Goal: Task Accomplishment & Management: Use online tool/utility

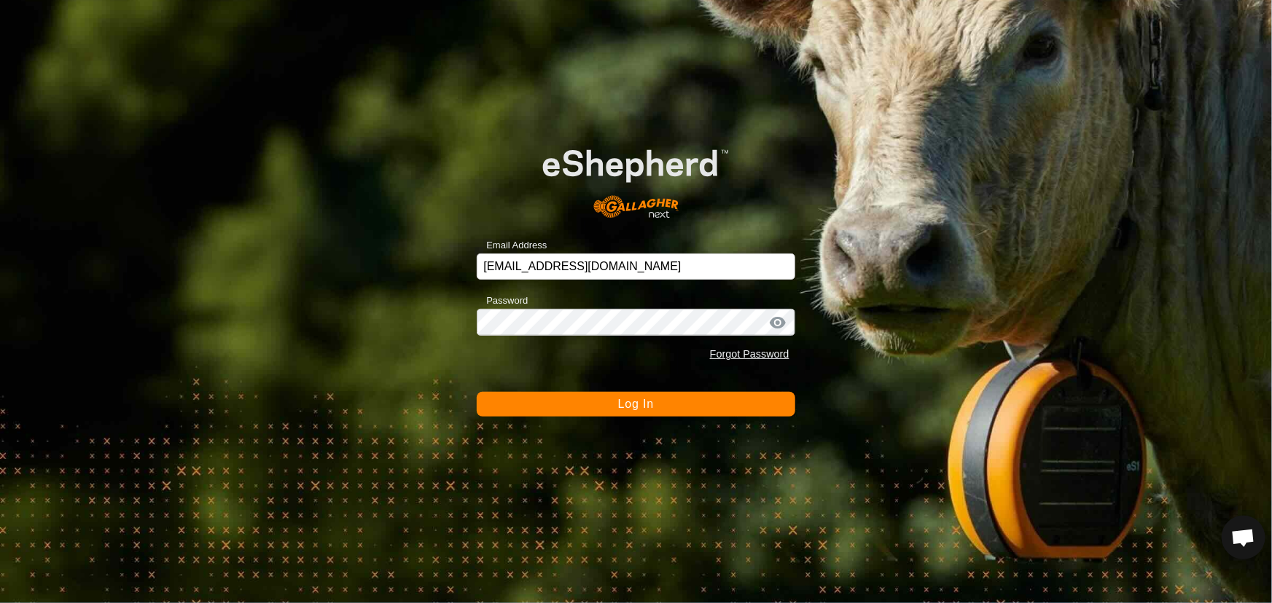
click at [571, 408] on button "Log In" at bounding box center [636, 404] width 318 height 25
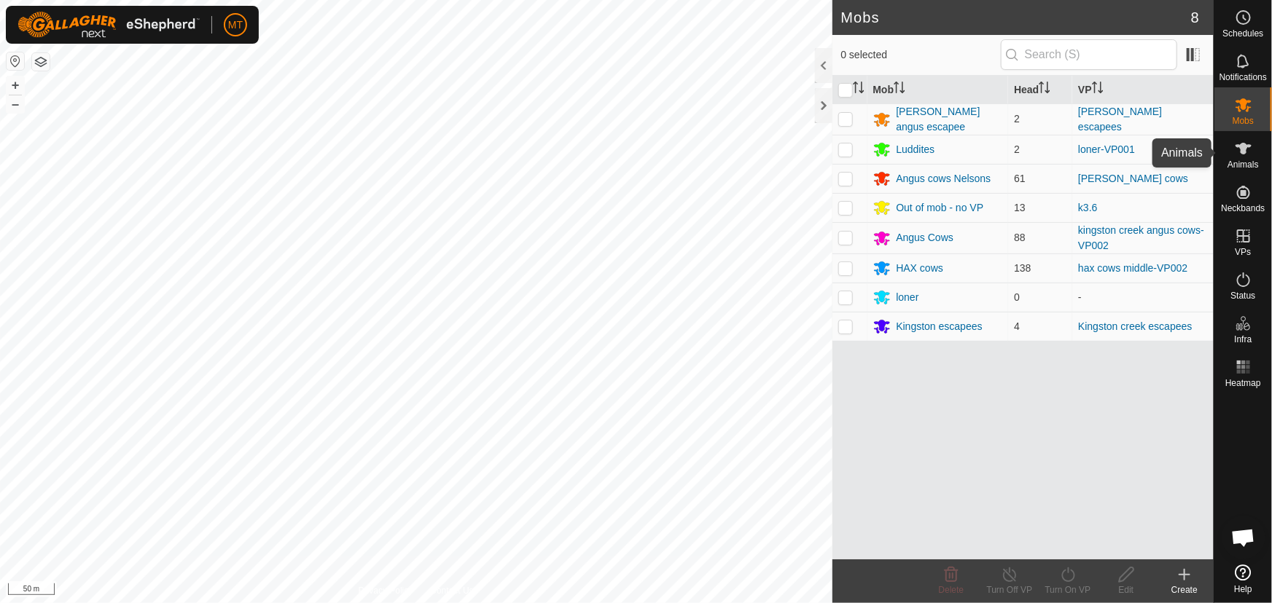
click at [1248, 154] on icon at bounding box center [1243, 148] width 17 height 17
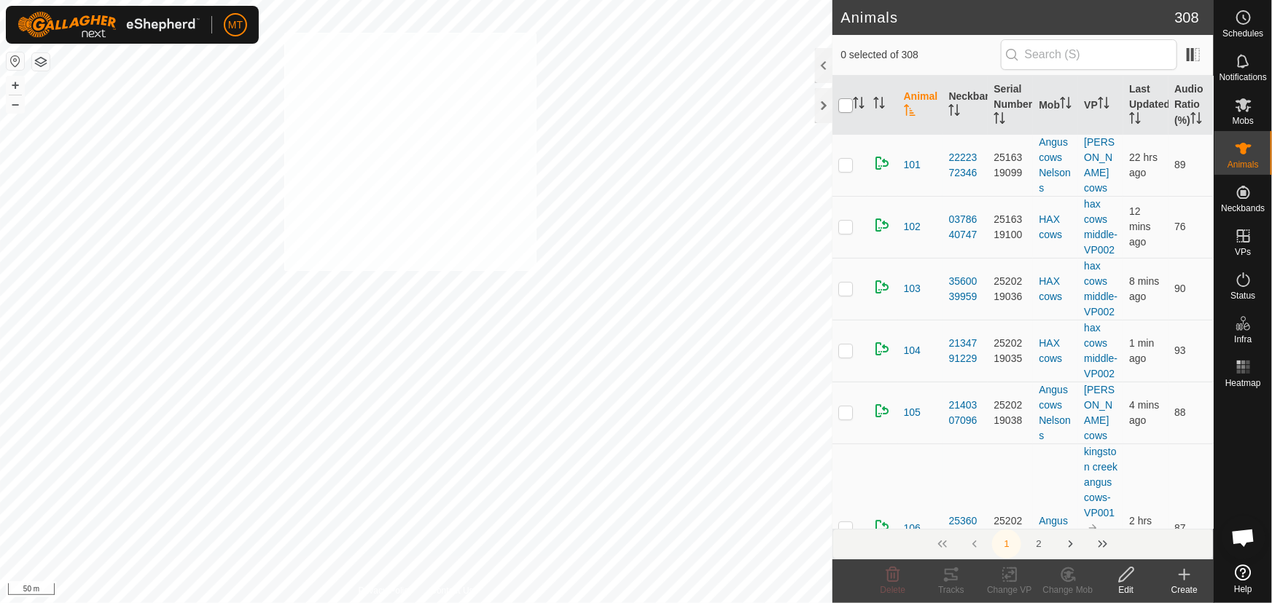
checkbox input "true"
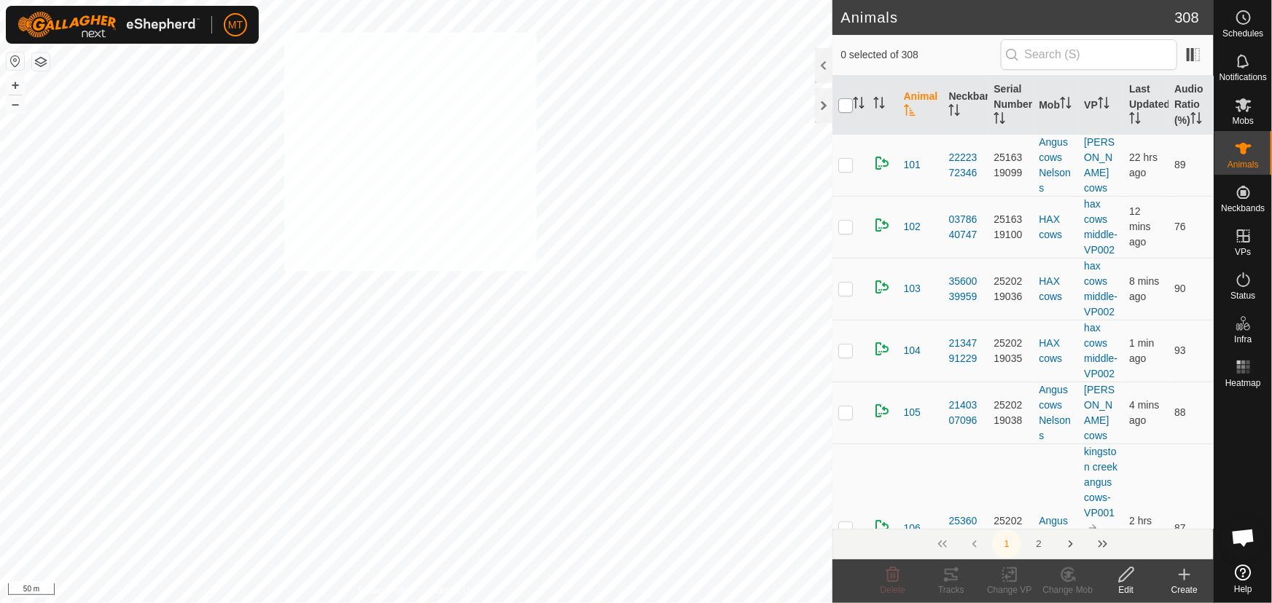
checkbox input "true"
click at [856, 99] on icon "Activate to sort" at bounding box center [859, 103] width 12 height 12
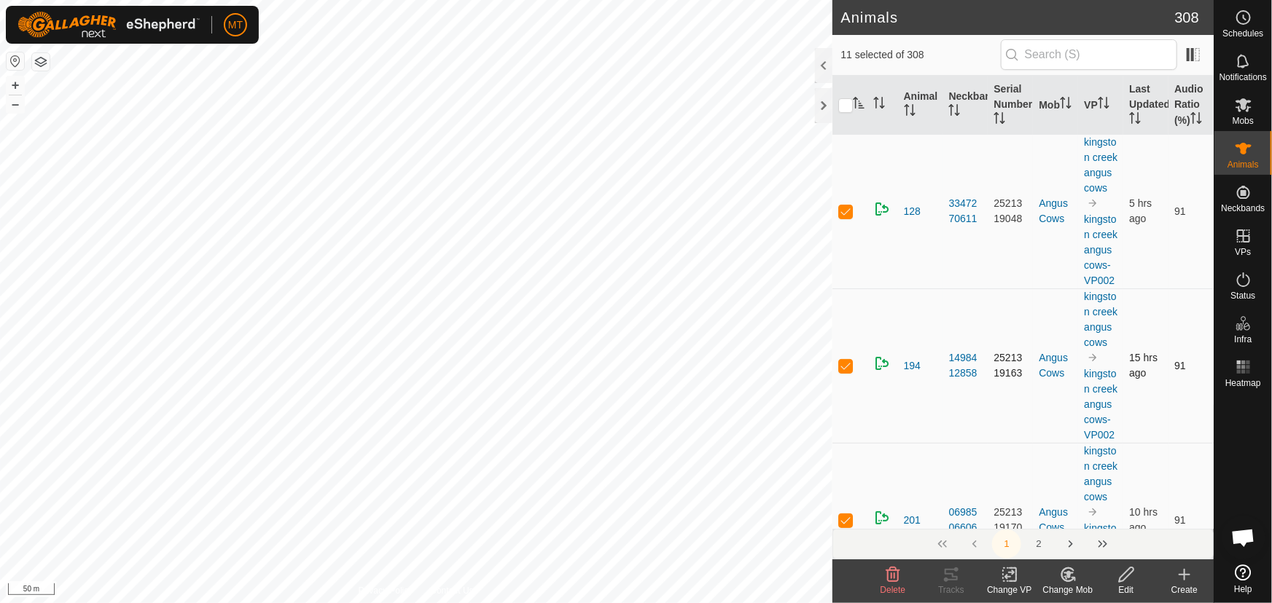
click at [842, 372] on p-checkbox at bounding box center [845, 366] width 15 height 12
checkbox input "false"
click at [842, 372] on p-checkbox at bounding box center [845, 366] width 15 height 12
checkbox input "false"
click at [842, 372] on p-checkbox at bounding box center [845, 366] width 15 height 12
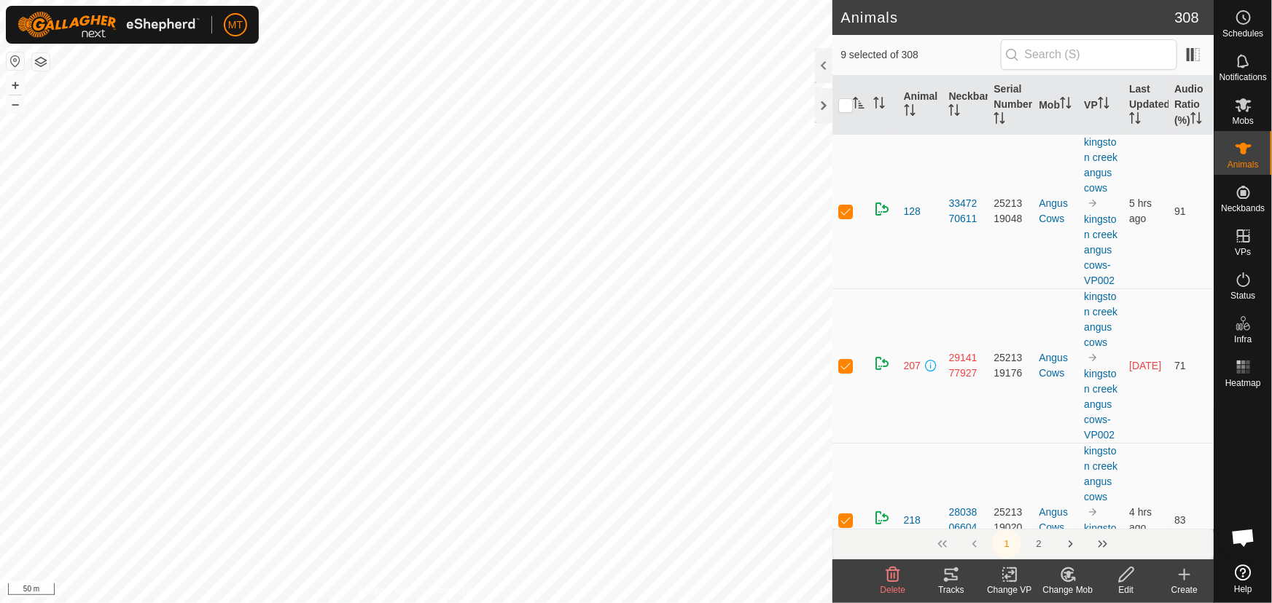
checkbox input "false"
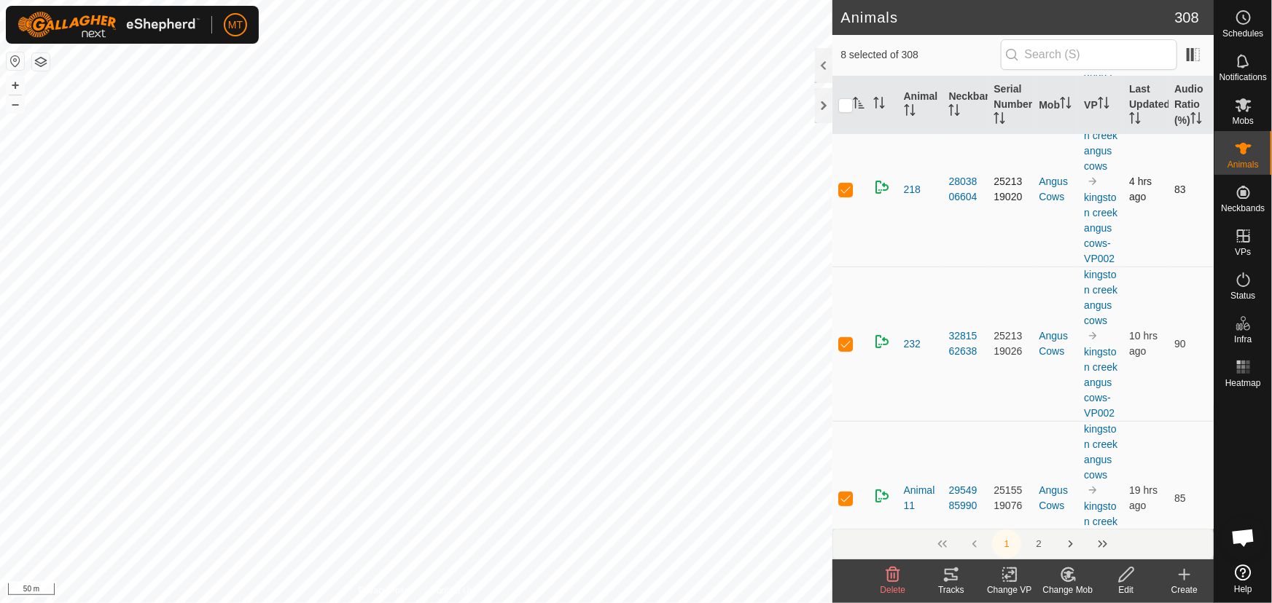
scroll to position [198, 0]
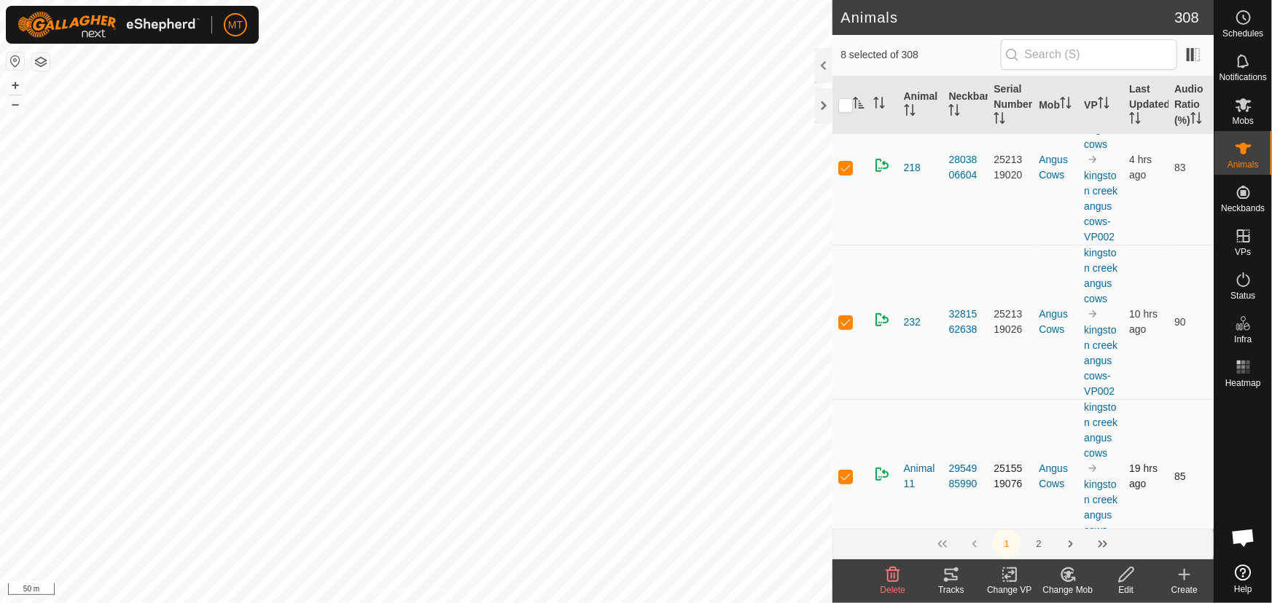
click at [842, 328] on p-checkbox at bounding box center [845, 322] width 15 height 12
checkbox input "false"
click at [842, 328] on p-checkbox at bounding box center [845, 322] width 15 height 12
checkbox input "false"
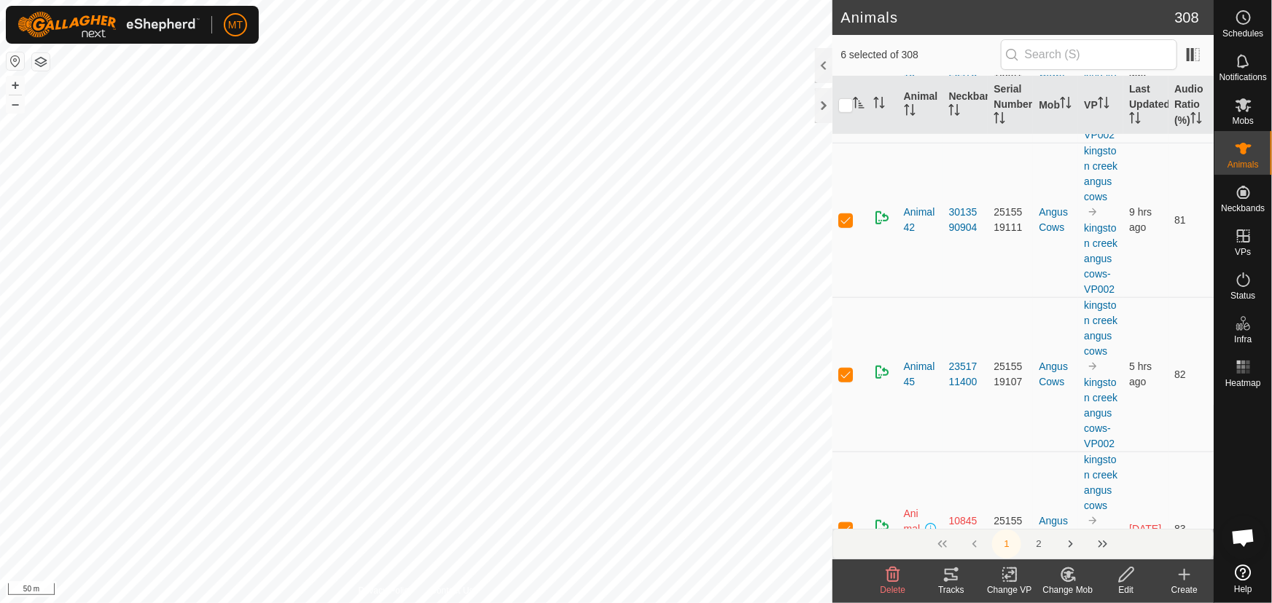
scroll to position [464, 0]
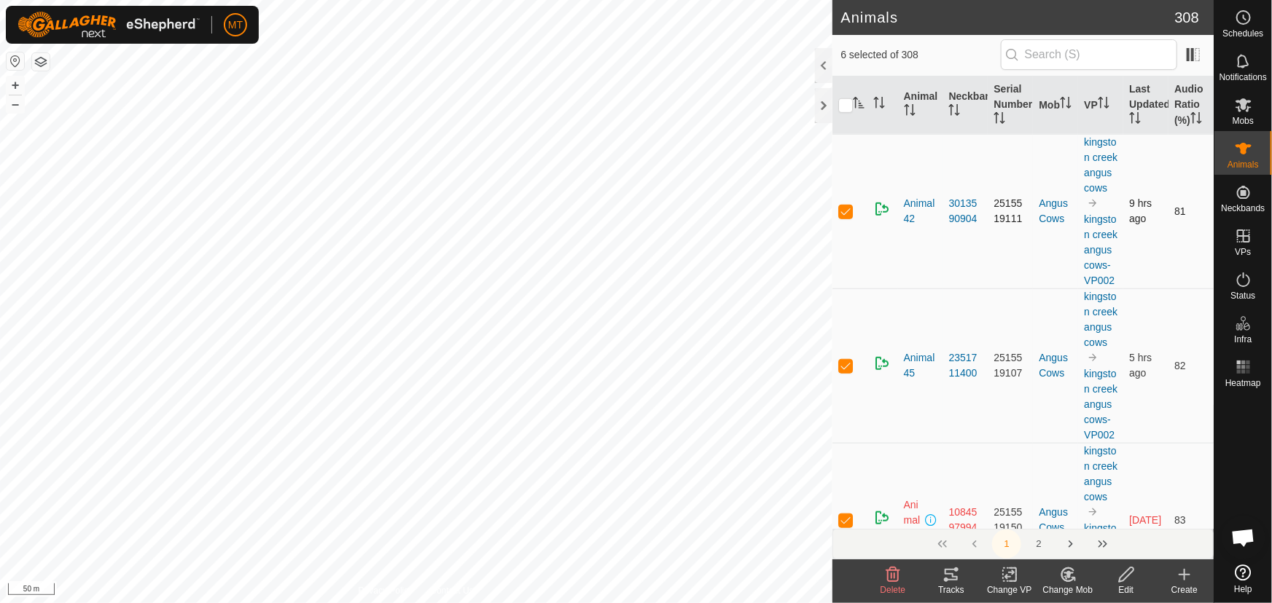
click at [845, 217] on p-checkbox at bounding box center [845, 212] width 15 height 12
checkbox input "false"
click at [840, 372] on p-checkbox at bounding box center [845, 366] width 15 height 12
checkbox input "false"
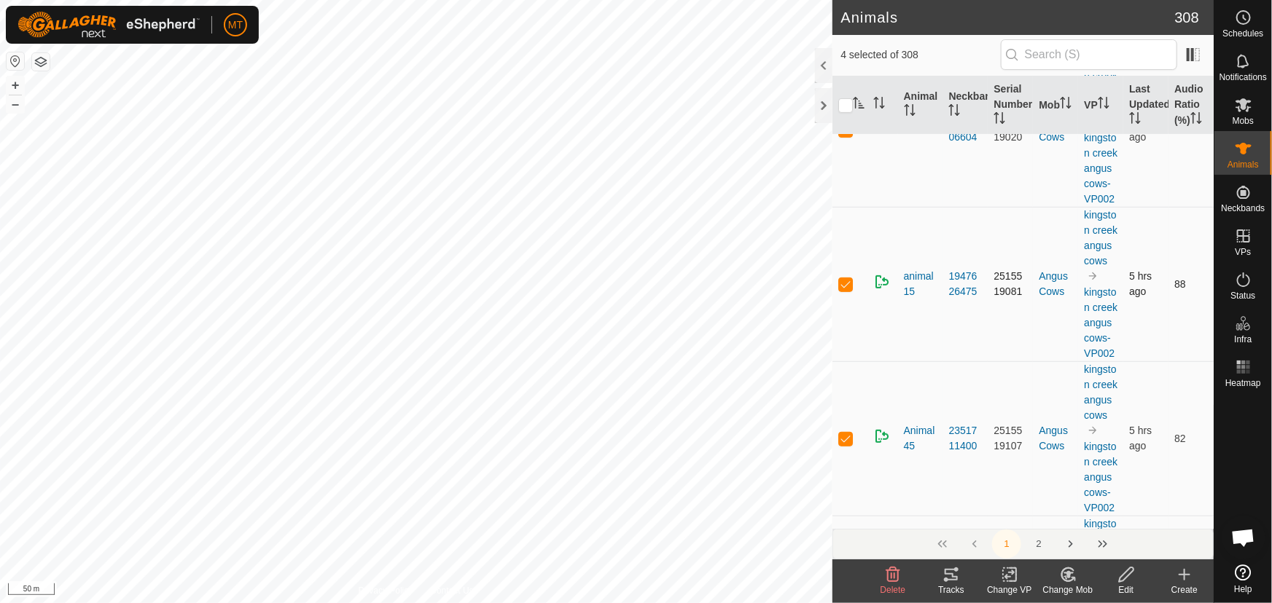
scroll to position [265, 0]
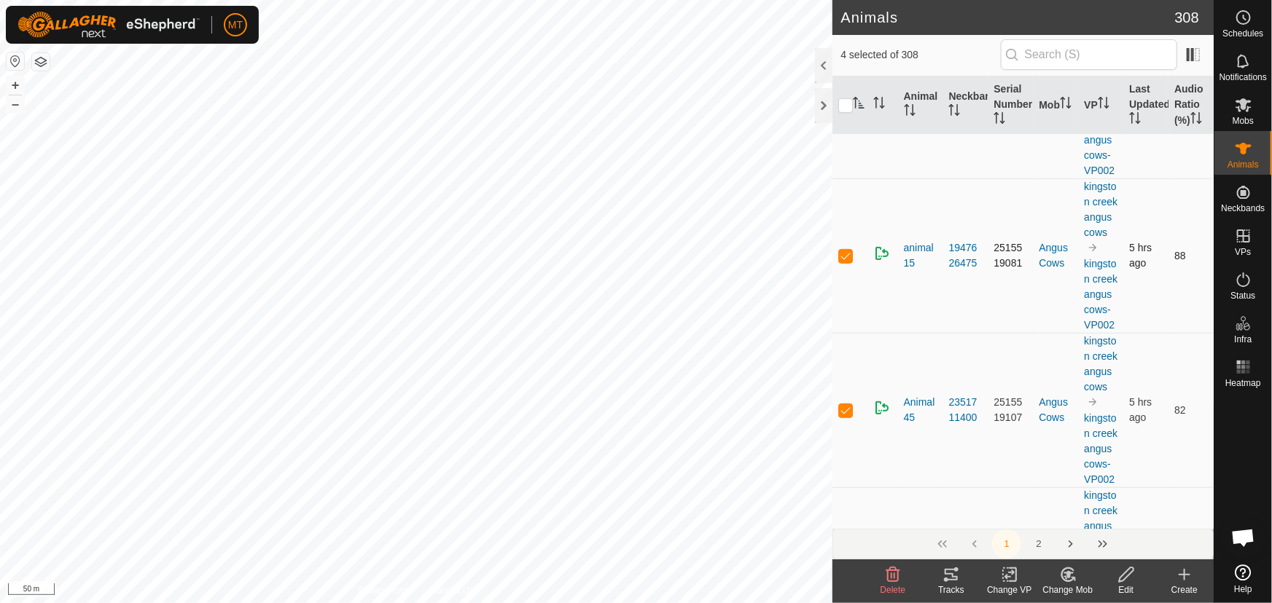
click at [838, 262] on p-checkbox at bounding box center [845, 256] width 15 height 12
checkbox input "false"
click at [845, 262] on p-checkbox at bounding box center [845, 256] width 15 height 12
checkbox input "false"
click at [1246, 284] on icon at bounding box center [1243, 279] width 17 height 17
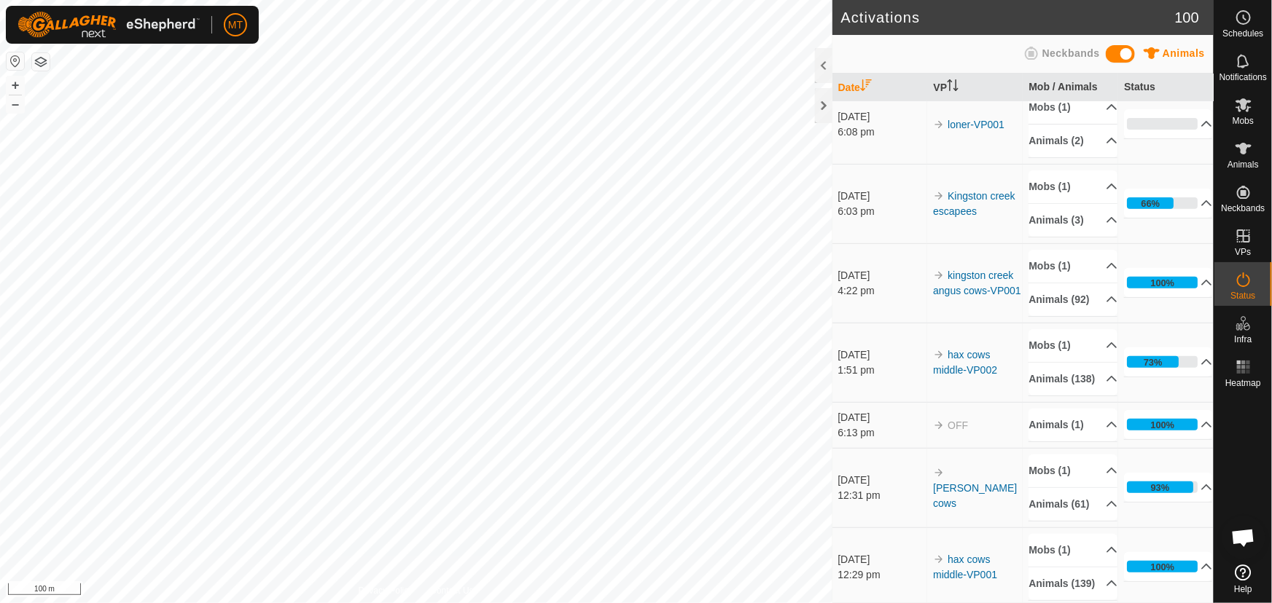
scroll to position [265, 0]
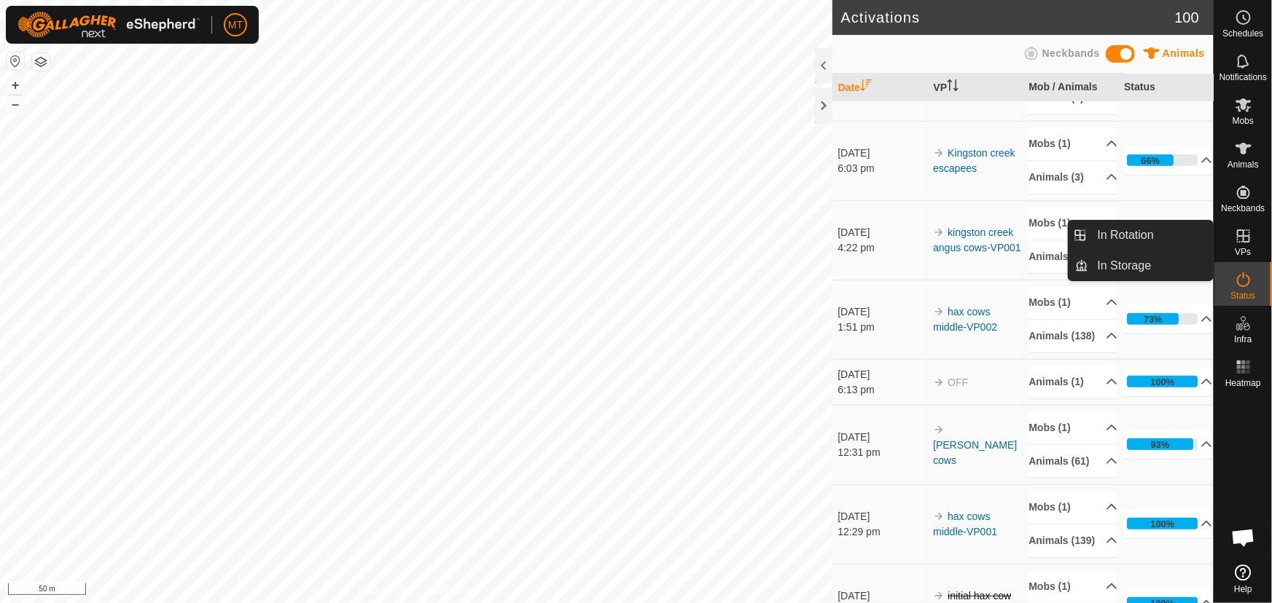
click at [1246, 235] on icon at bounding box center [1243, 235] width 17 height 17
click at [1146, 233] on link "In Rotation" at bounding box center [1151, 235] width 125 height 29
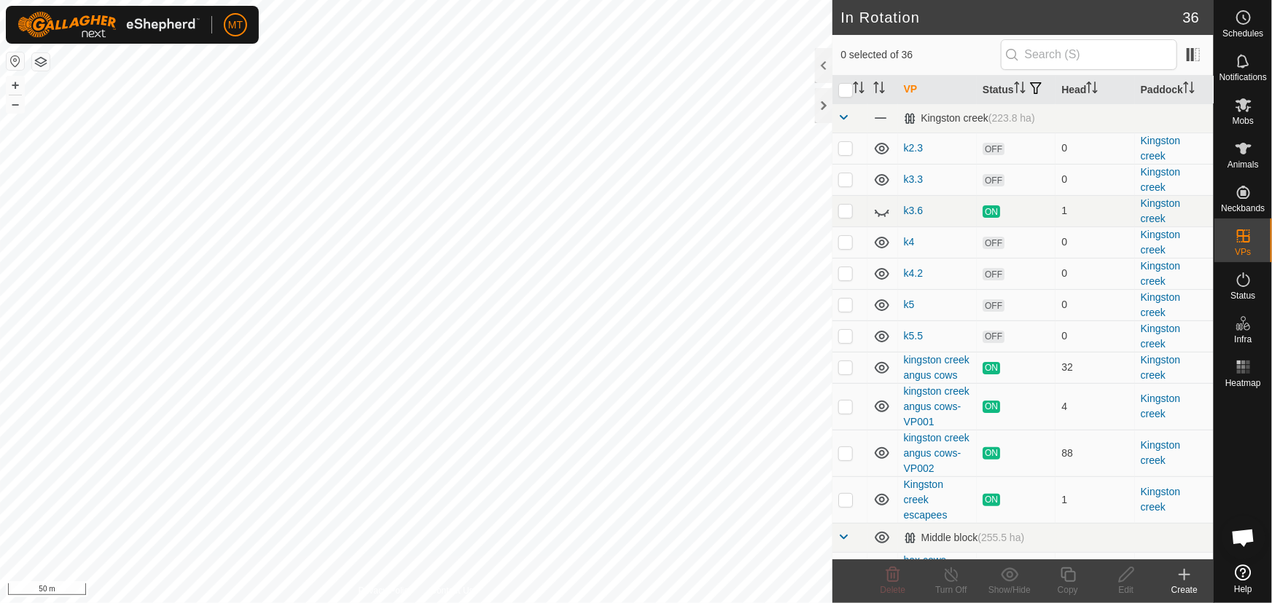
checkbox input "true"
click at [1073, 579] on icon at bounding box center [1068, 574] width 18 height 17
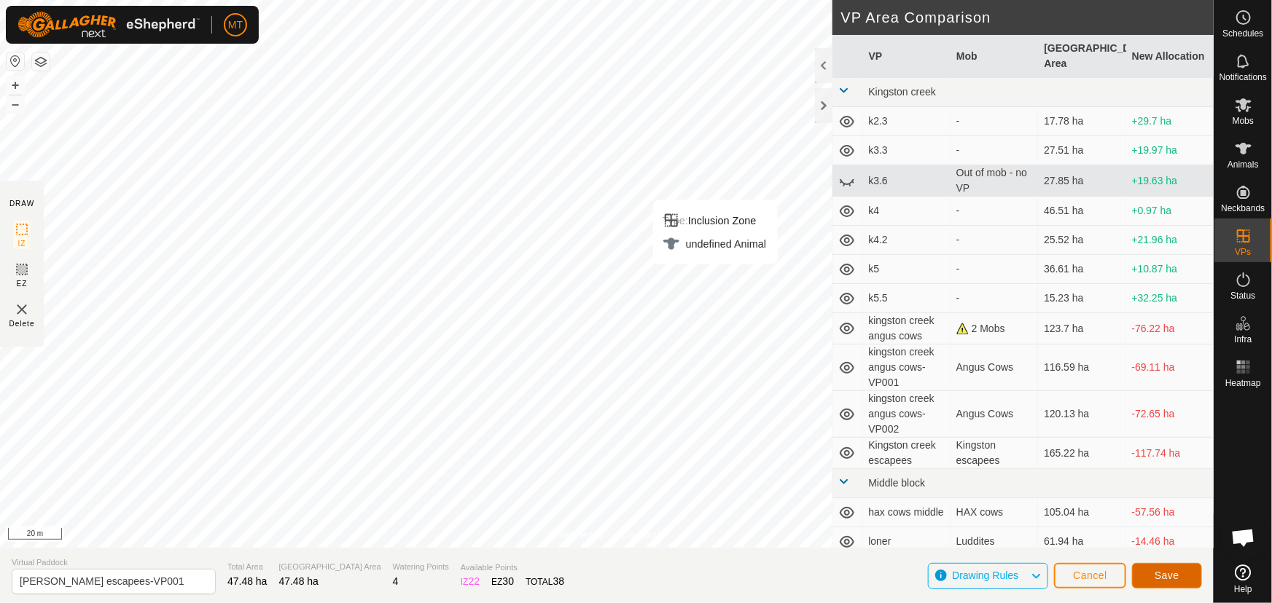
click at [1165, 575] on span "Save" at bounding box center [1167, 576] width 25 height 12
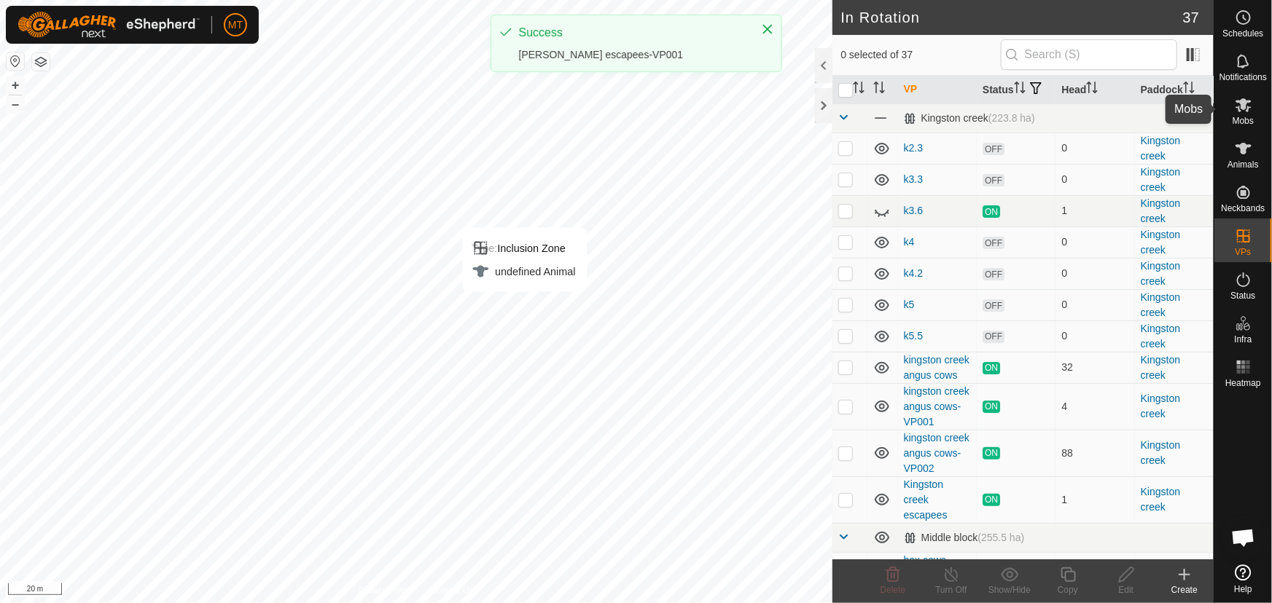
click at [1248, 106] on icon at bounding box center [1243, 104] width 17 height 17
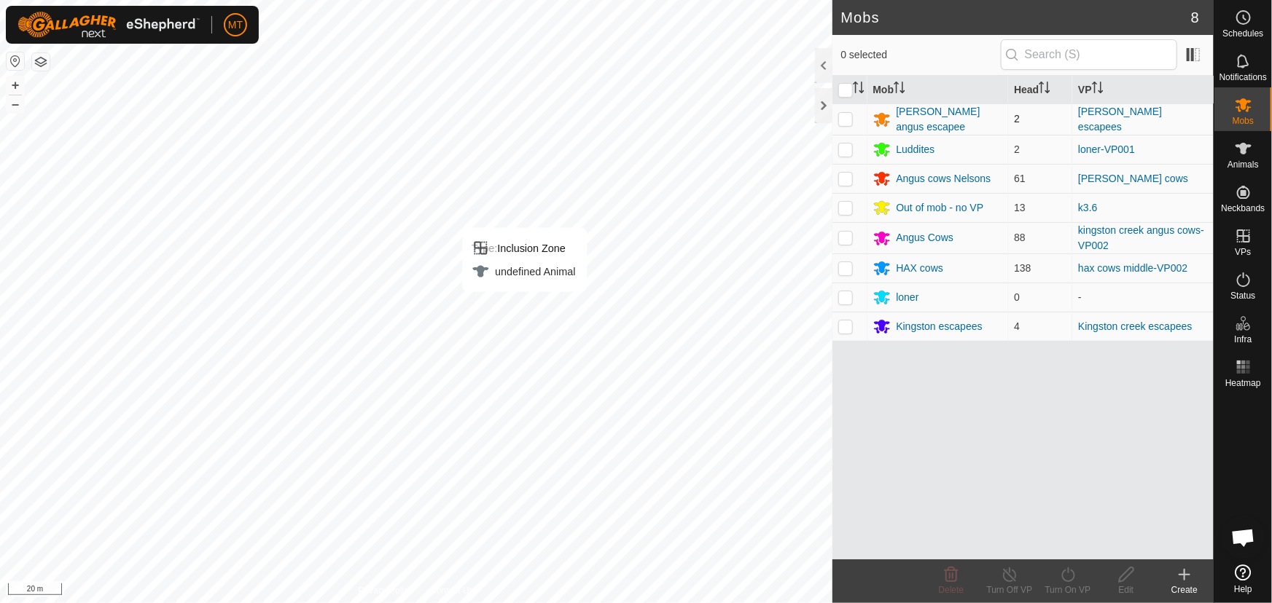
click at [840, 125] on td at bounding box center [849, 118] width 35 height 31
checkbox input "true"
click at [1063, 574] on icon at bounding box center [1067, 575] width 13 height 15
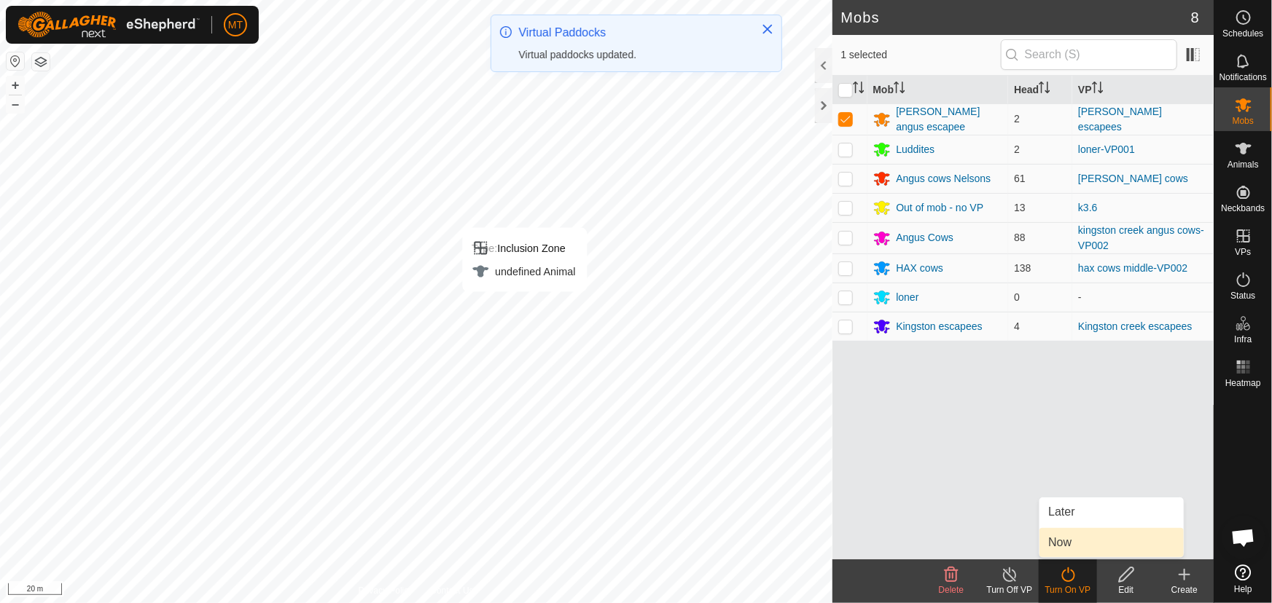
click at [1058, 539] on link "Now" at bounding box center [1111, 542] width 144 height 29
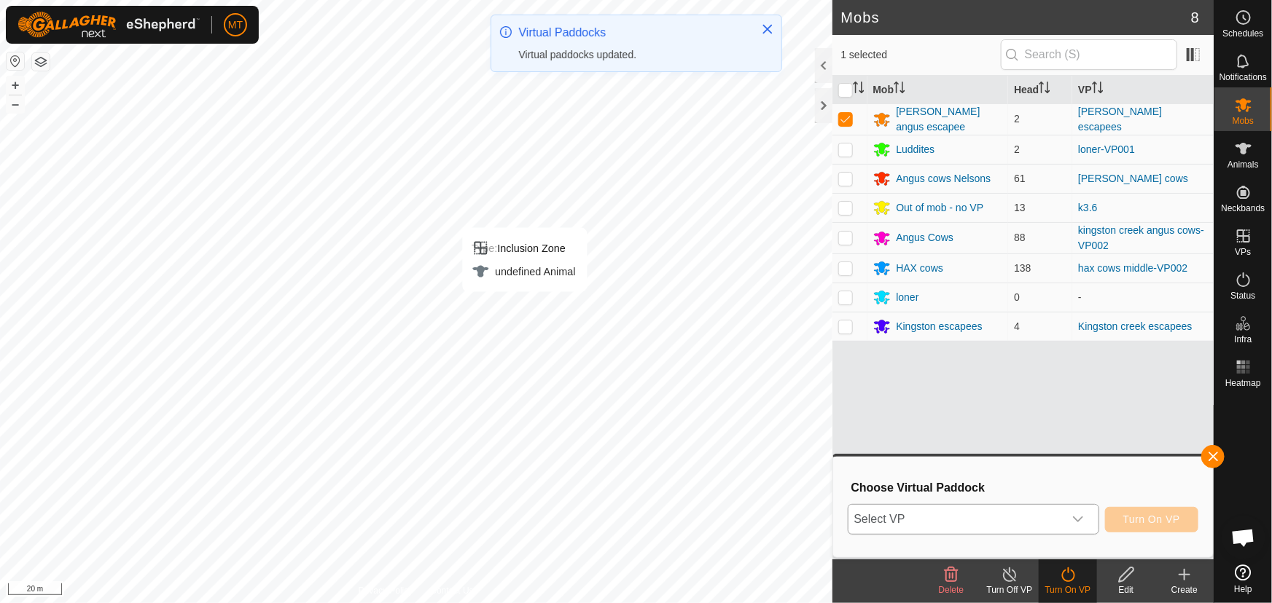
click at [918, 517] on span "Select VP" at bounding box center [955, 519] width 215 height 29
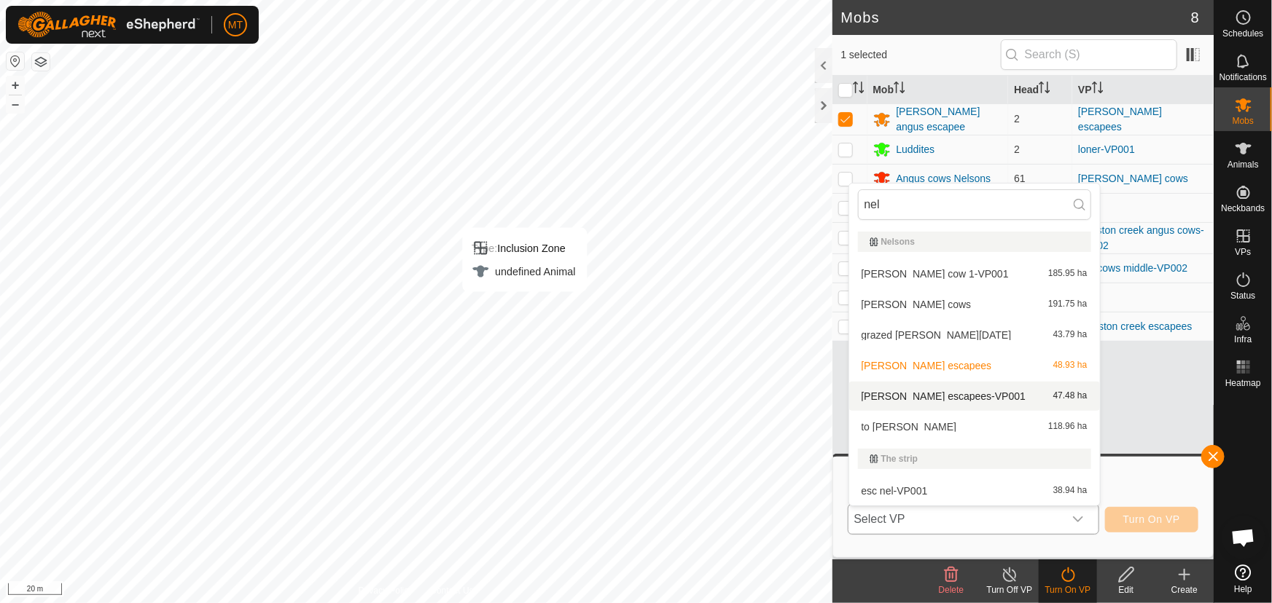
type input "nel"
click at [957, 395] on li "[PERSON_NAME] escapees-VP001 47.48 ha" at bounding box center [974, 396] width 251 height 29
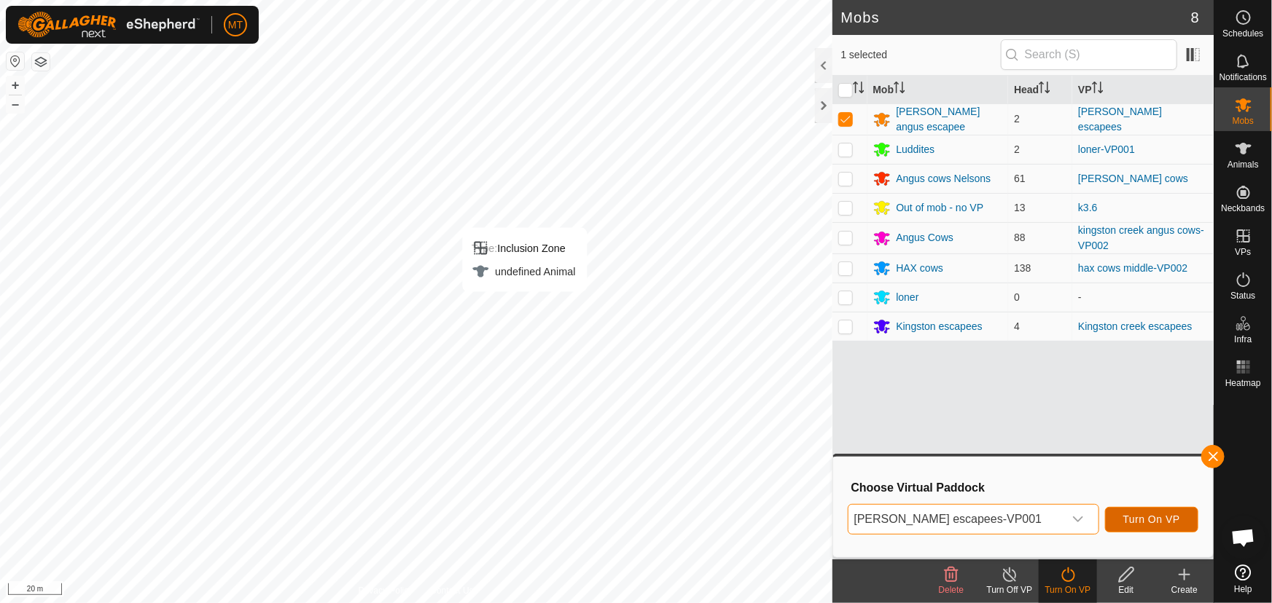
click at [1138, 519] on span "Turn On VP" at bounding box center [1151, 520] width 57 height 12
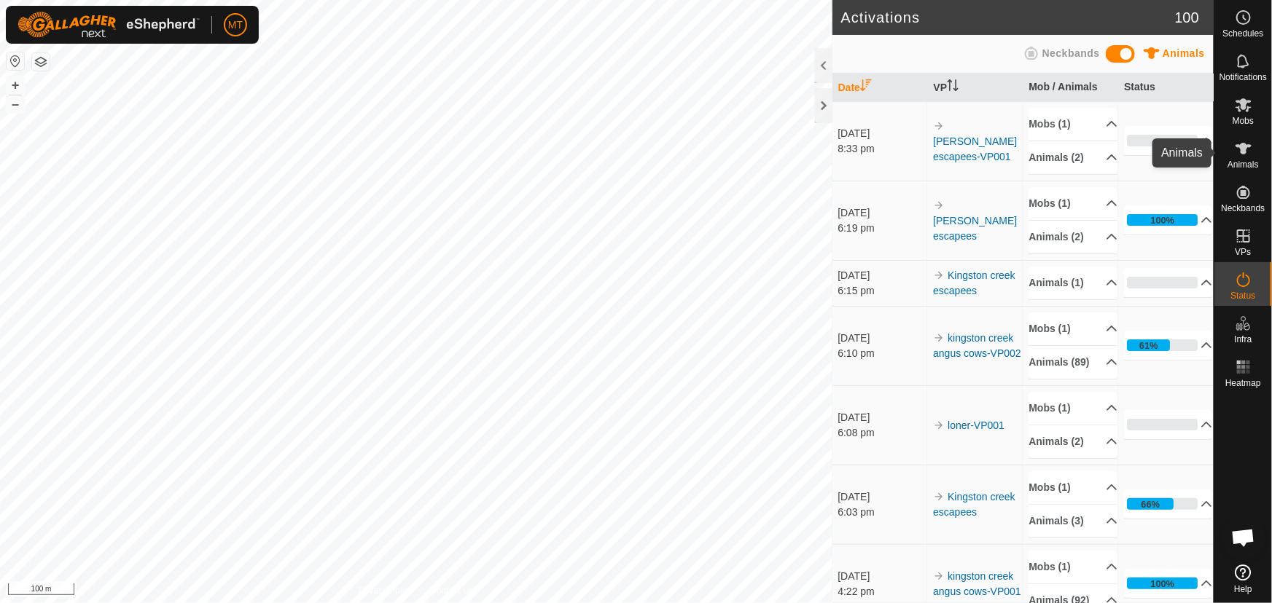
click at [1242, 150] on icon at bounding box center [1243, 149] width 16 height 12
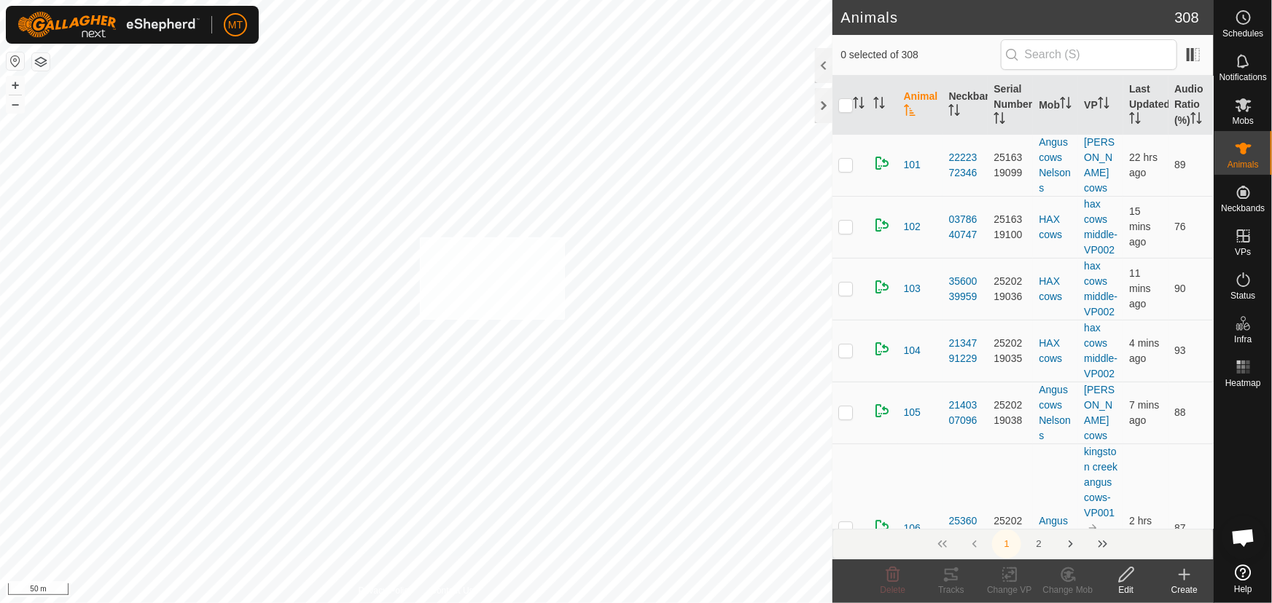
checkbox input "true"
click at [474, 153] on div "230 2019171401 HAX cows hax cows middle-VP002 + – ⇧ i 20 m" at bounding box center [416, 301] width 832 height 603
checkbox input "true"
click at [542, 305] on div "123 1172967950 HAX cows hax cows middle-VP002 + – ⇧ i 20 m" at bounding box center [416, 301] width 832 height 603
checkbox input "true"
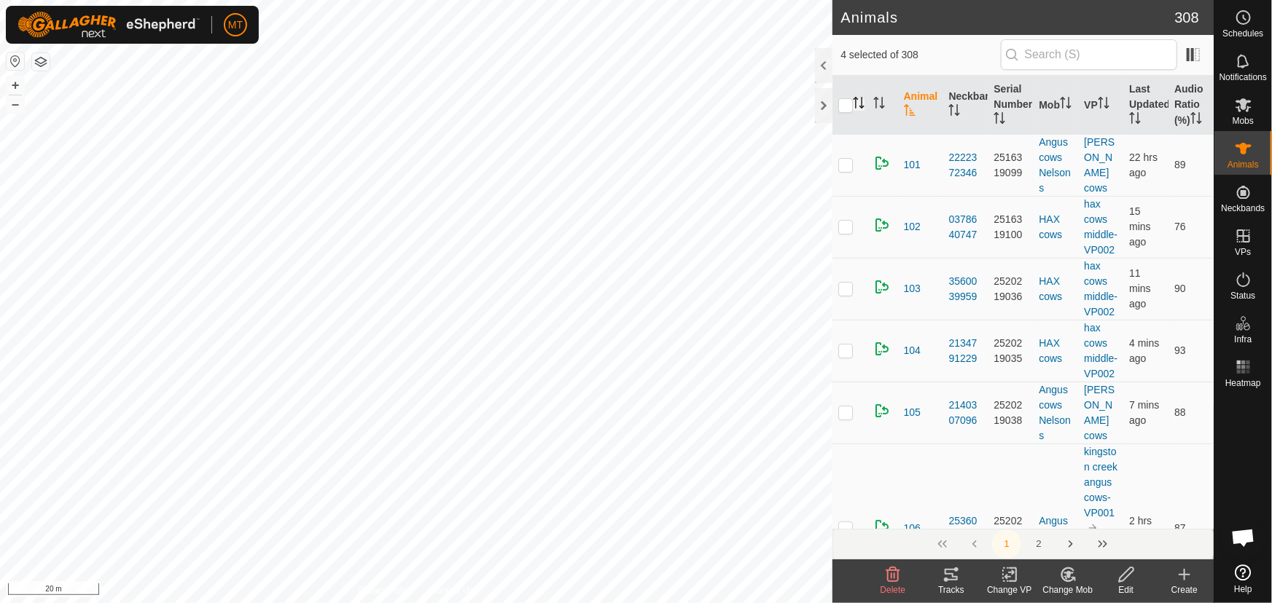
click at [860, 102] on icon "Activate to sort" at bounding box center [859, 103] width 12 height 12
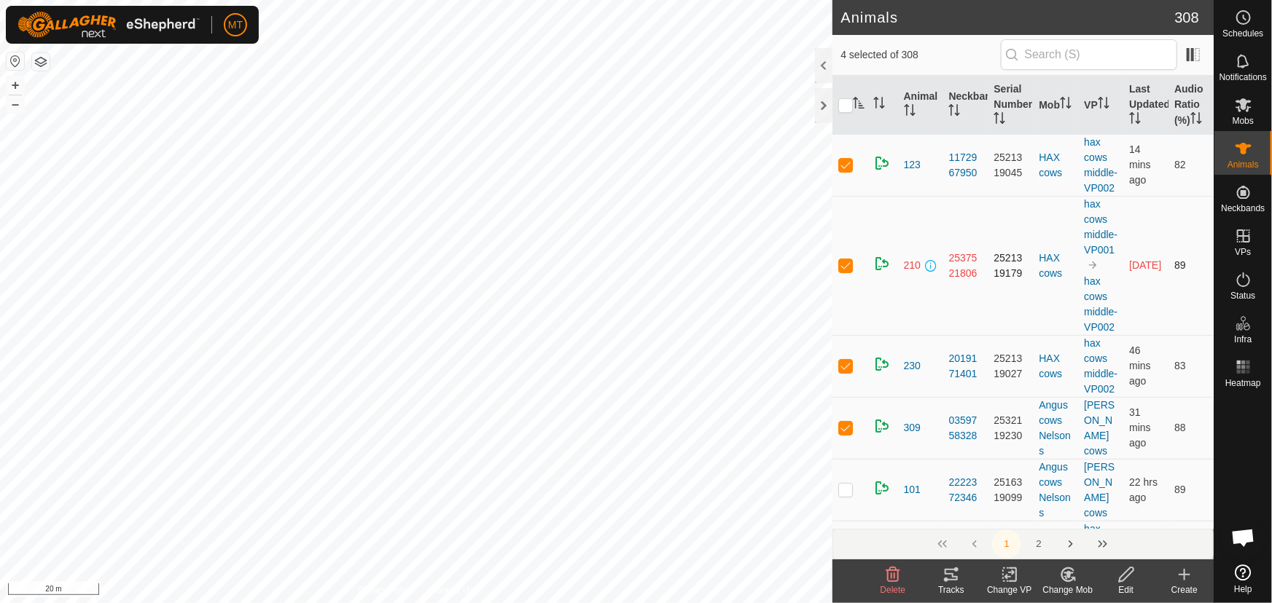
click at [842, 271] on p-checkbox at bounding box center [845, 265] width 15 height 12
checkbox input "false"
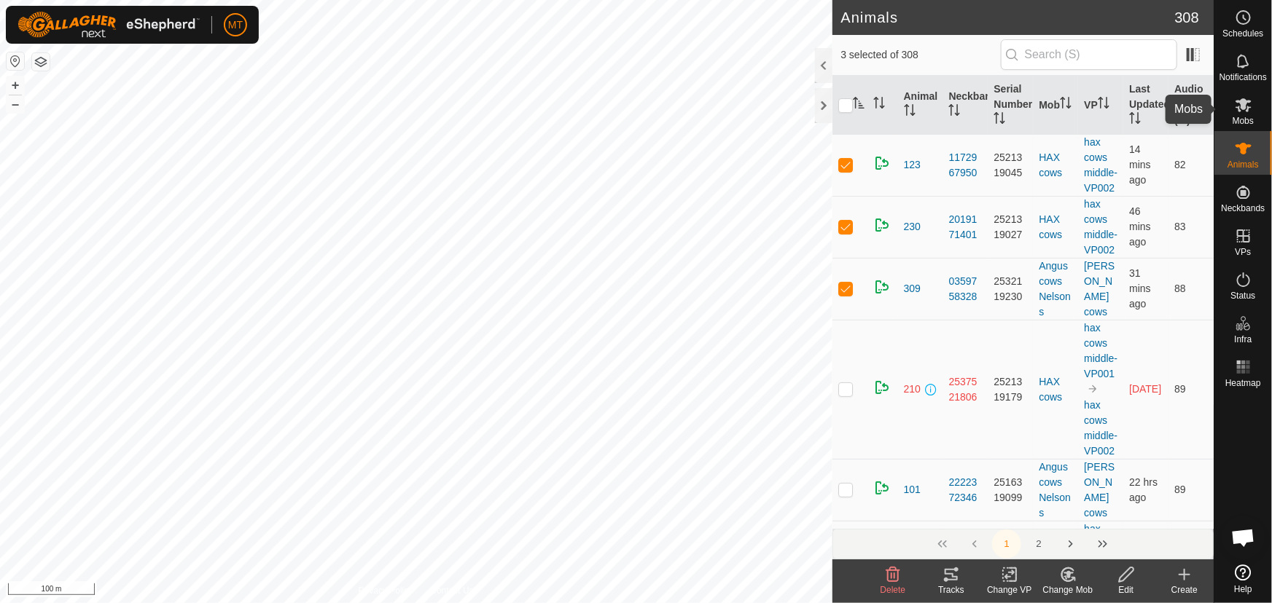
click at [1243, 111] on icon at bounding box center [1243, 104] width 17 height 17
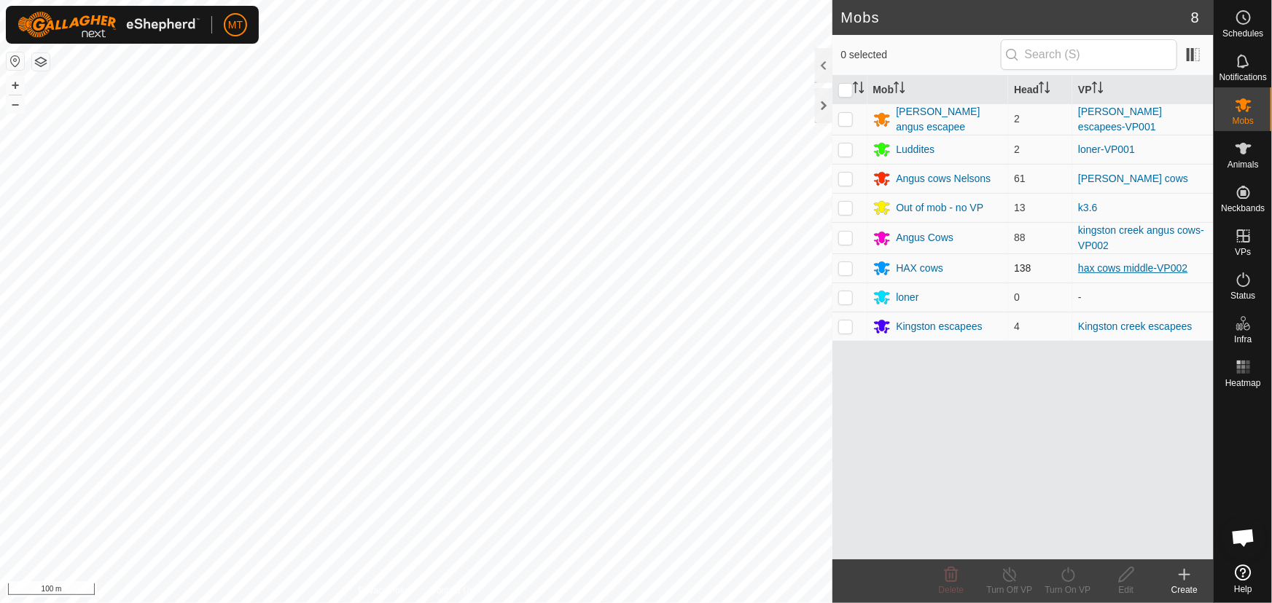
click at [1096, 265] on link "hax cows middle-VP002" at bounding box center [1132, 268] width 109 height 12
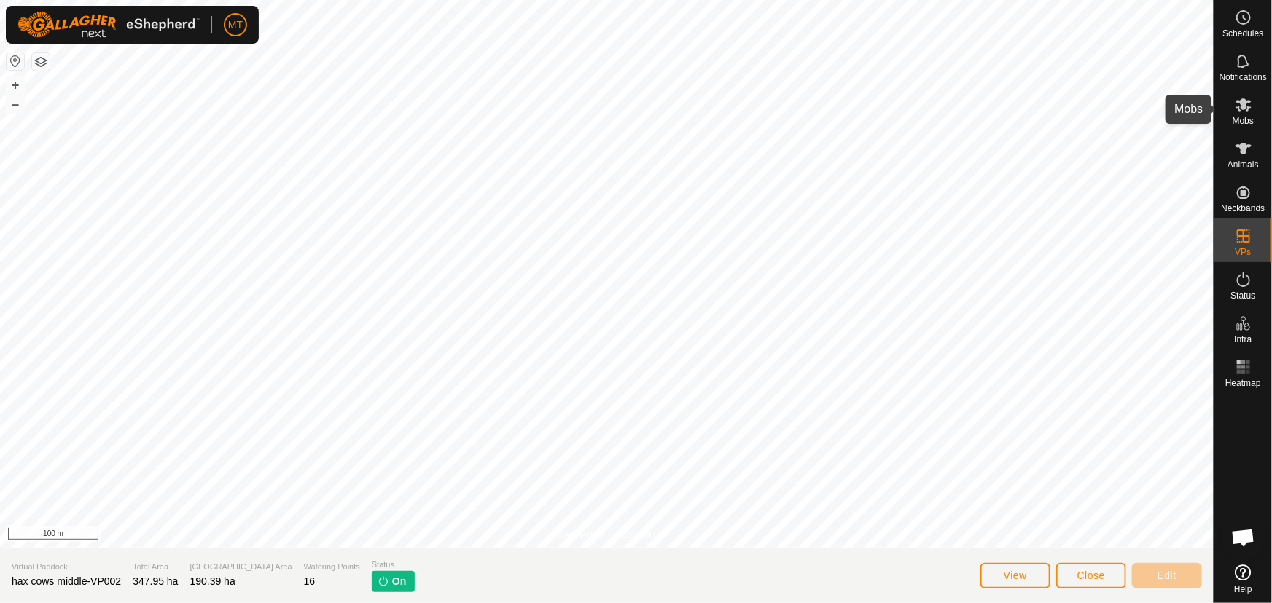
click at [1243, 112] on icon at bounding box center [1243, 104] width 17 height 17
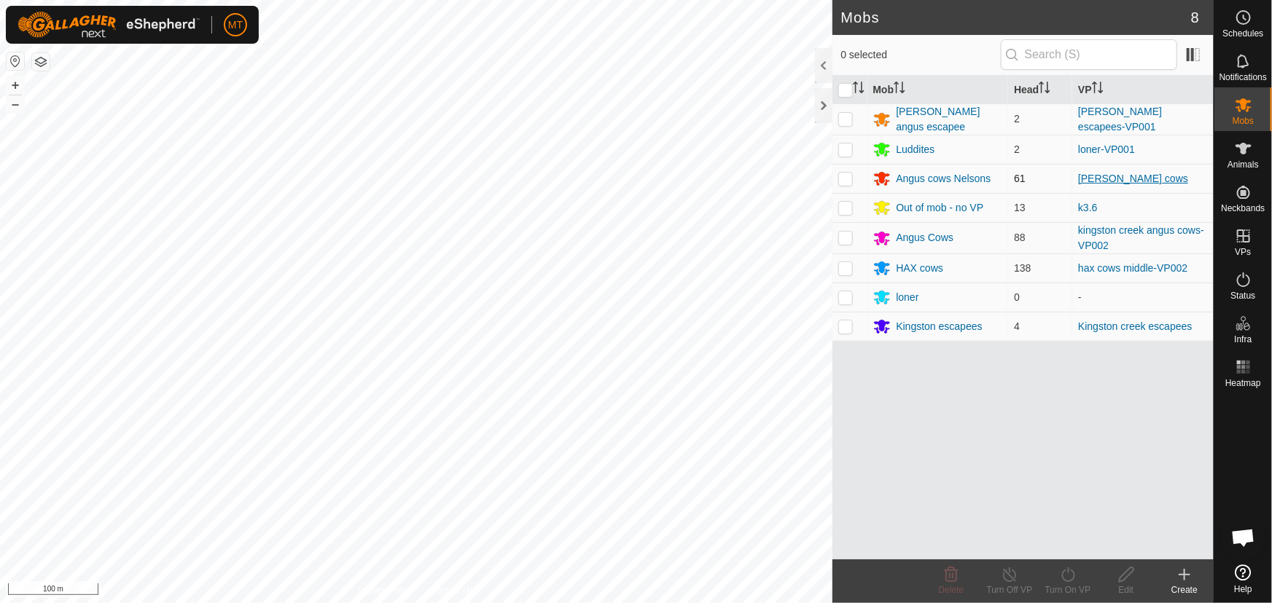
click at [1104, 175] on link "[PERSON_NAME] cows" at bounding box center [1133, 179] width 110 height 12
